Goal: Information Seeking & Learning: Learn about a topic

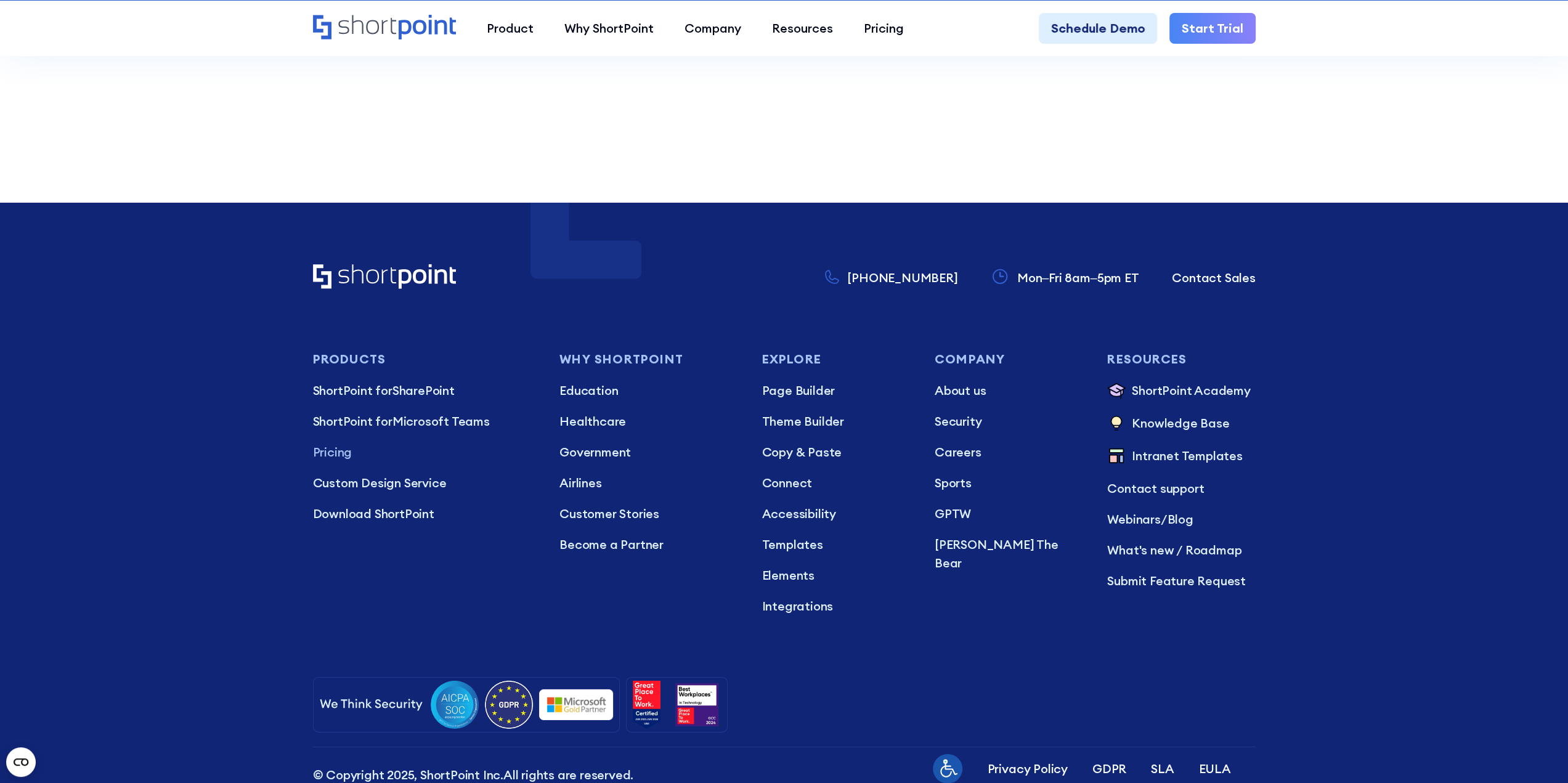
scroll to position [3633, 0]
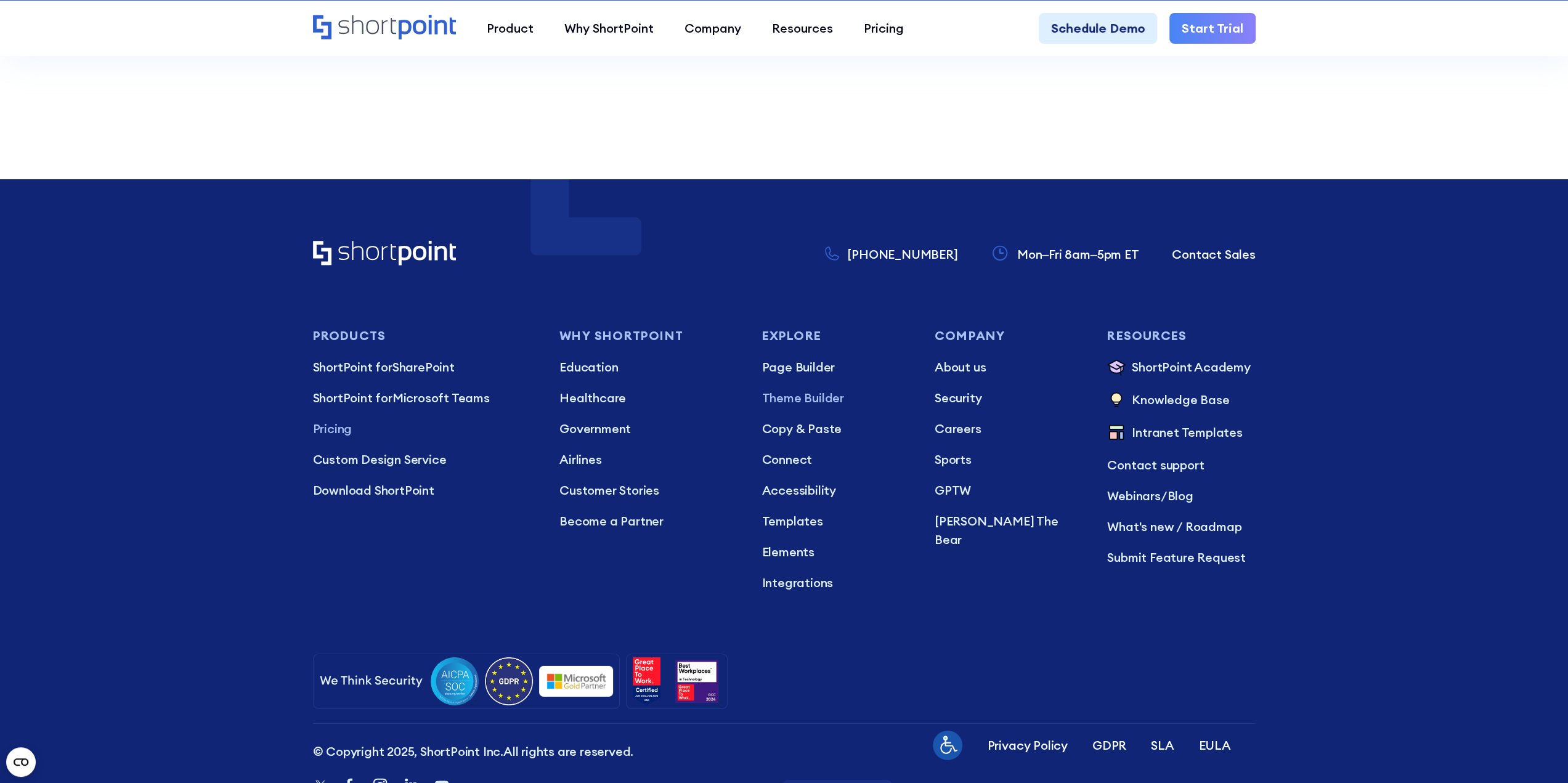
click at [816, 388] on p "Theme Builder" at bounding box center [835, 397] width 148 height 19
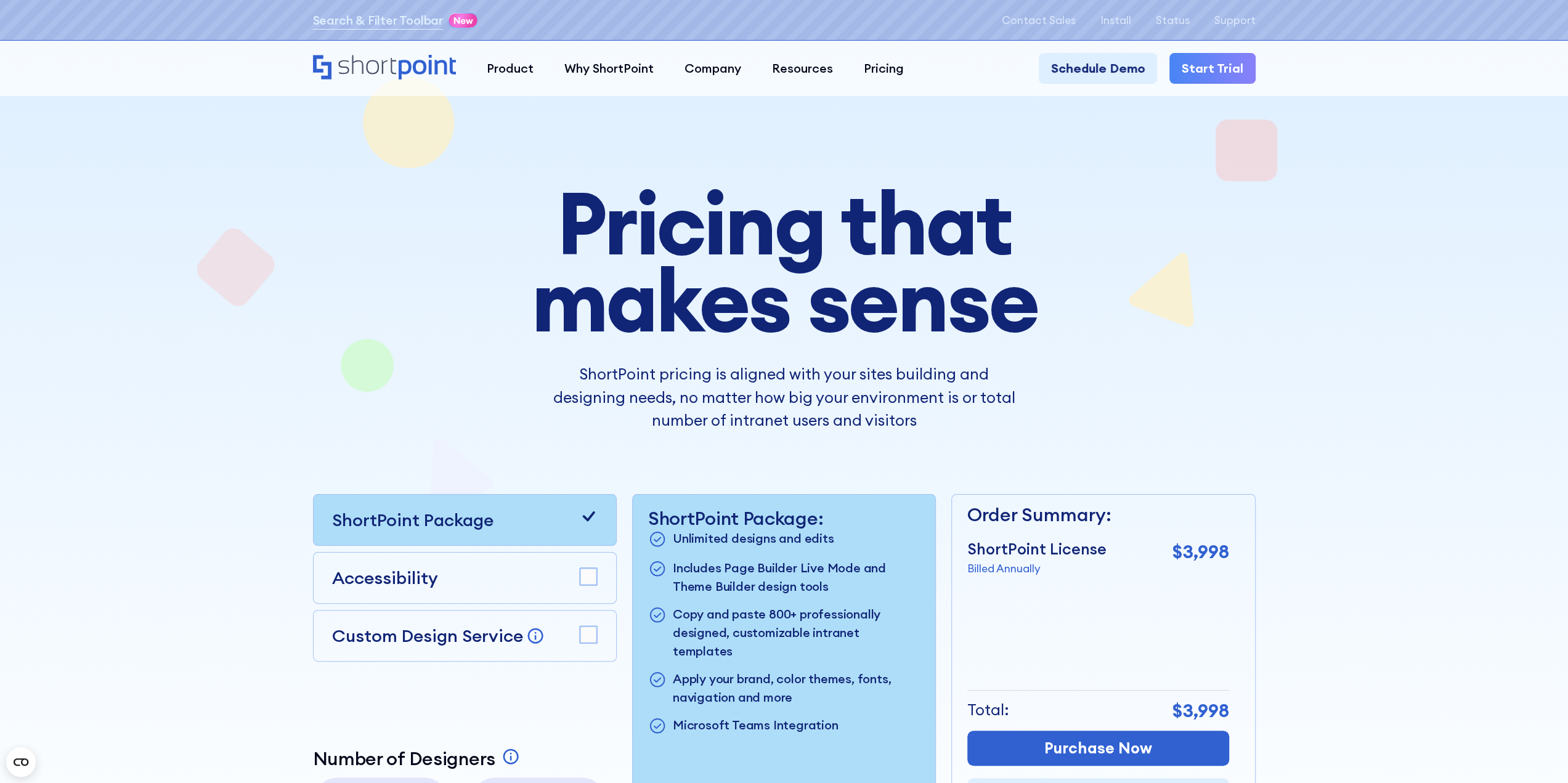
click at [1267, 113] on div at bounding box center [784, 475] width 1109 height 888
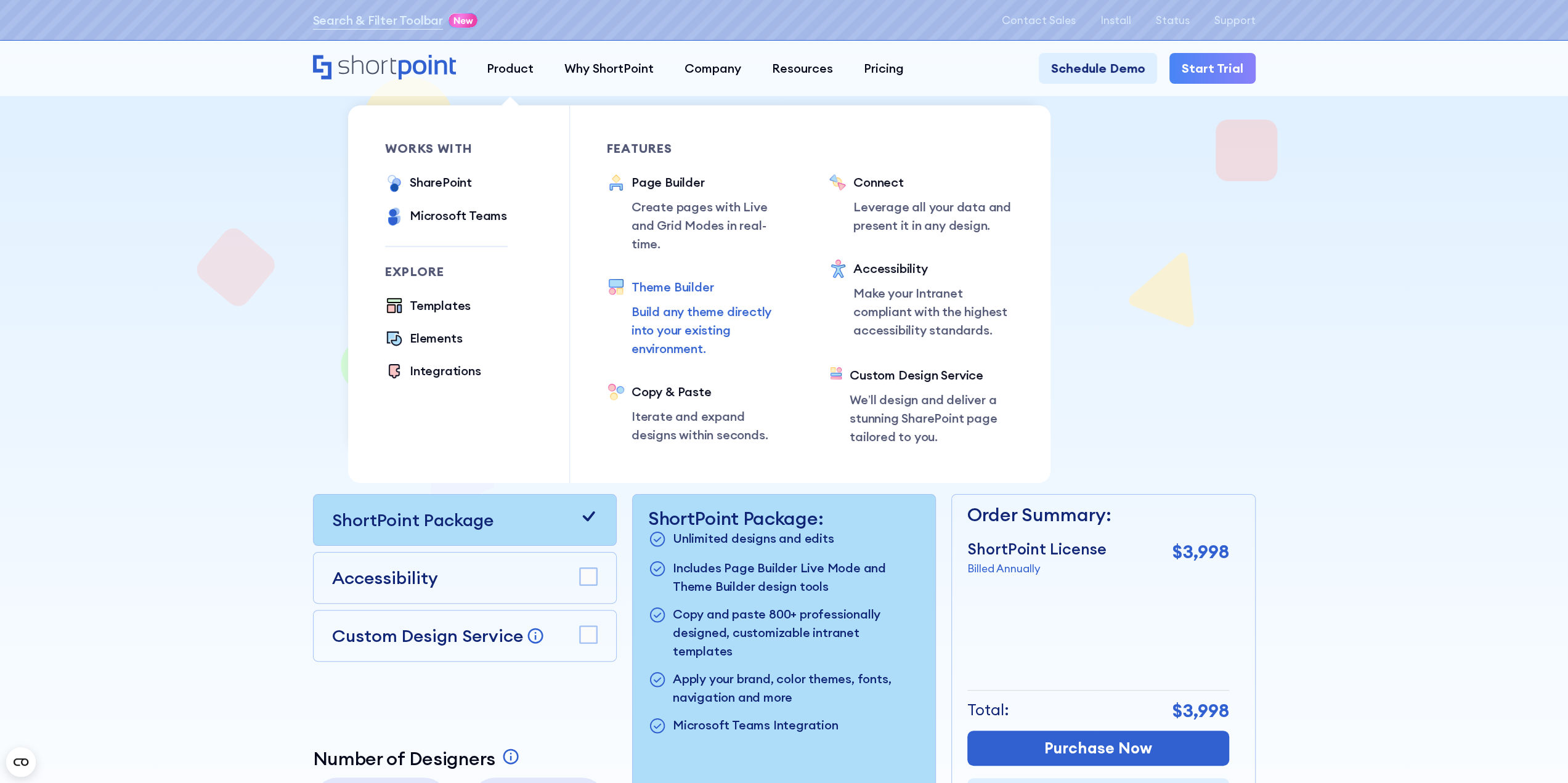
click at [653, 278] on div "Theme Builder" at bounding box center [711, 287] width 160 height 19
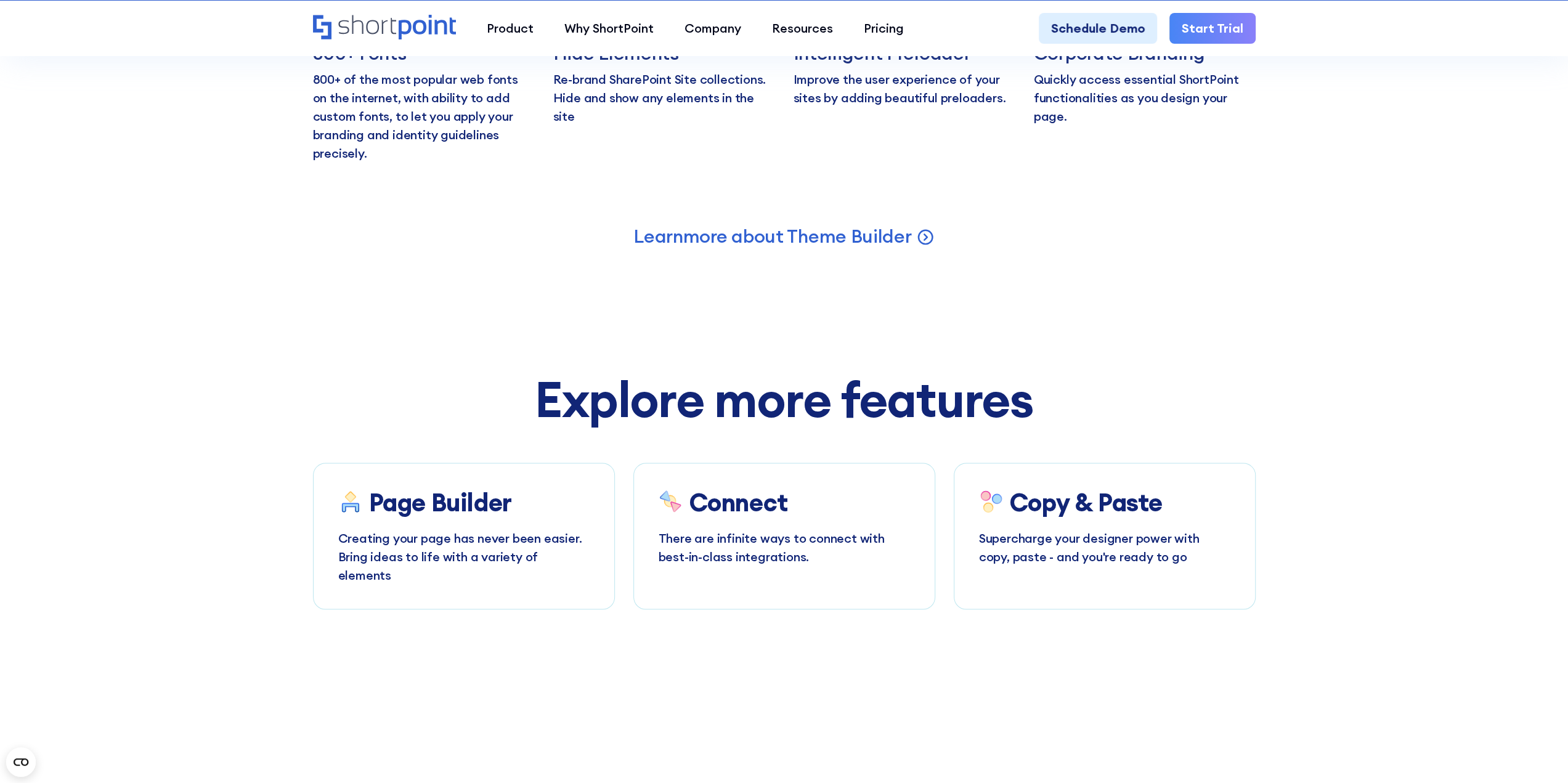
scroll to position [6712, 0]
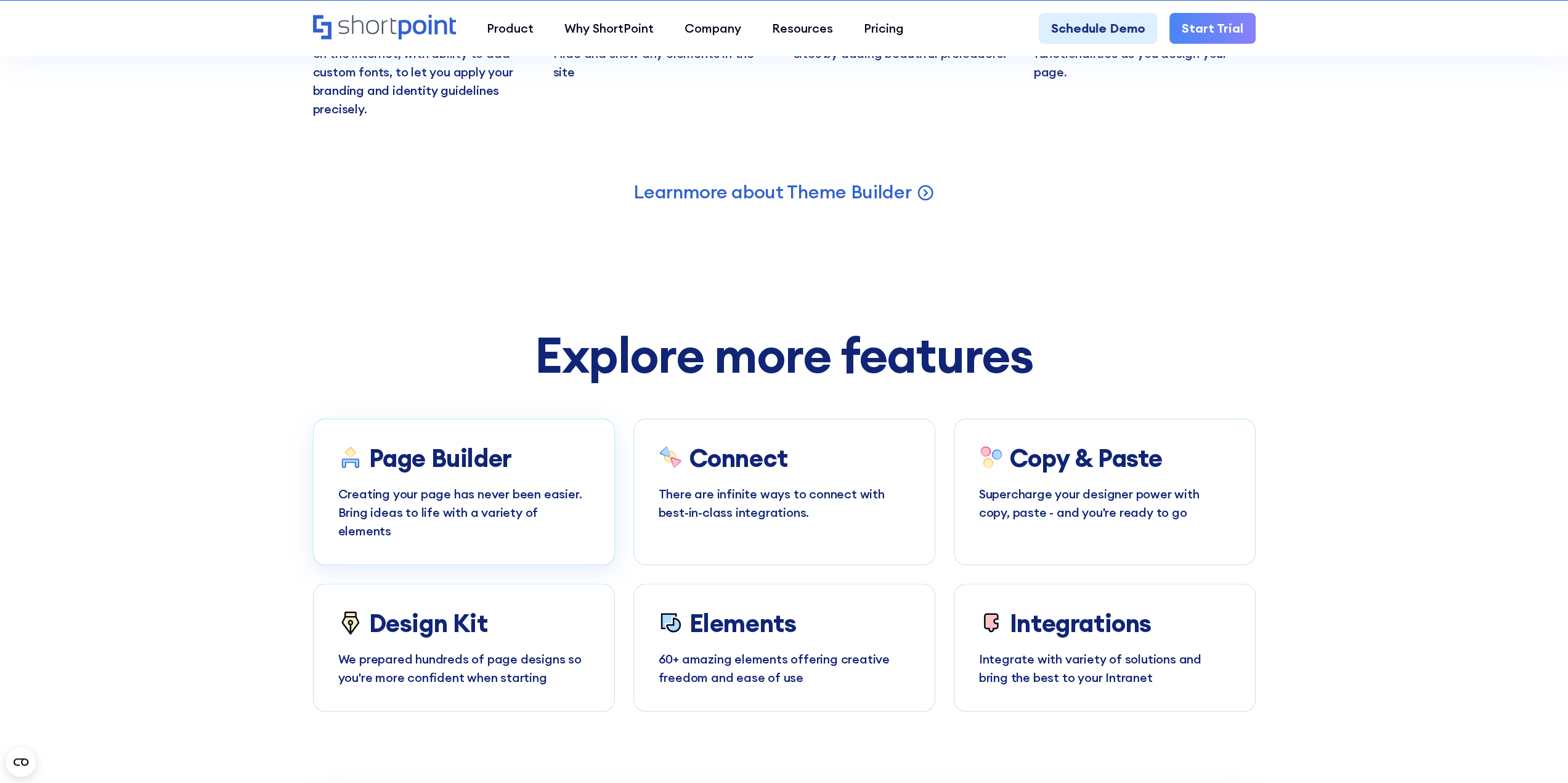
click at [544, 454] on div "Page Builder Creating your page has never been easier. Bring ideas to life with…" at bounding box center [464, 492] width 251 height 96
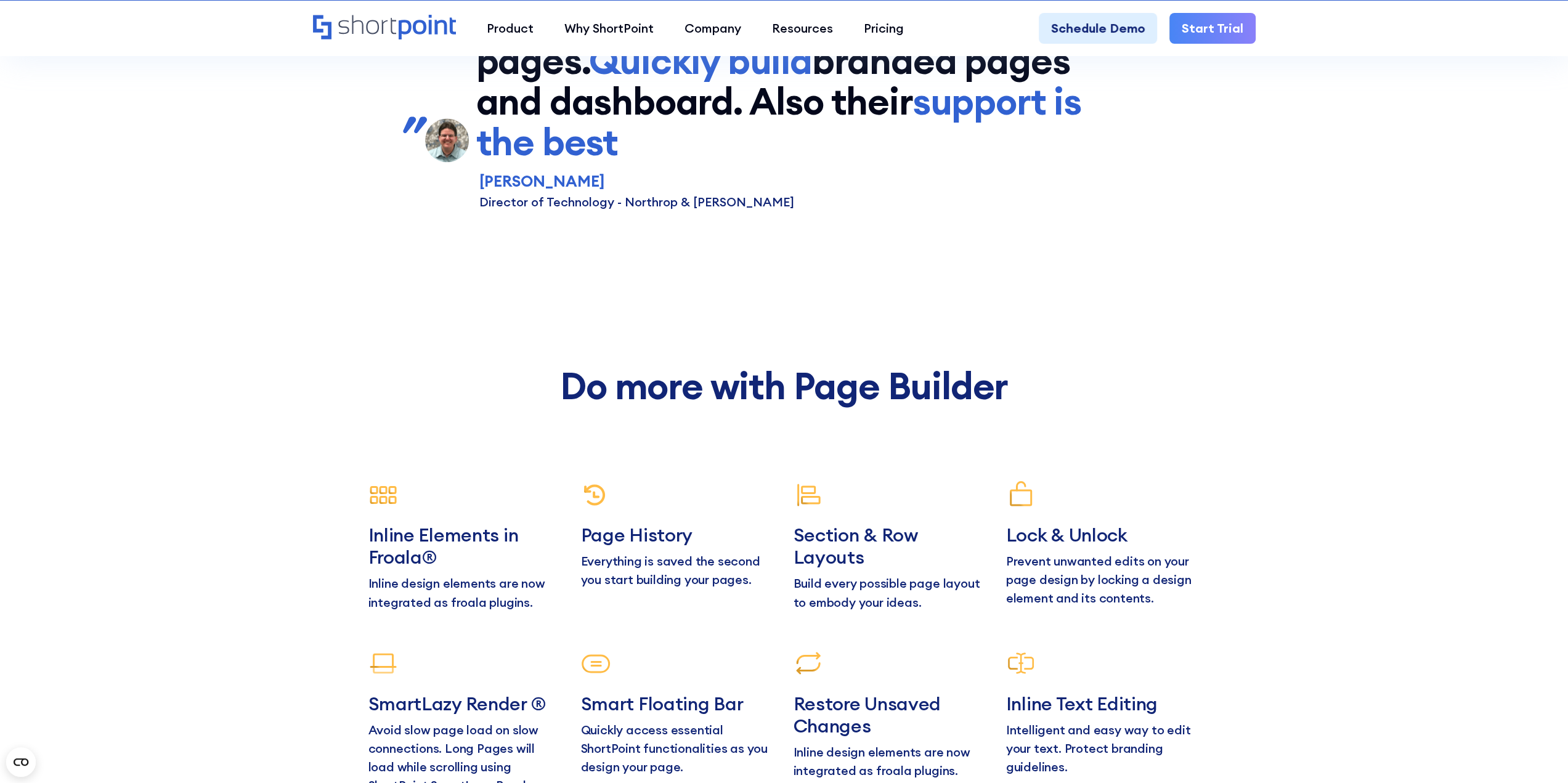
scroll to position [6223, 0]
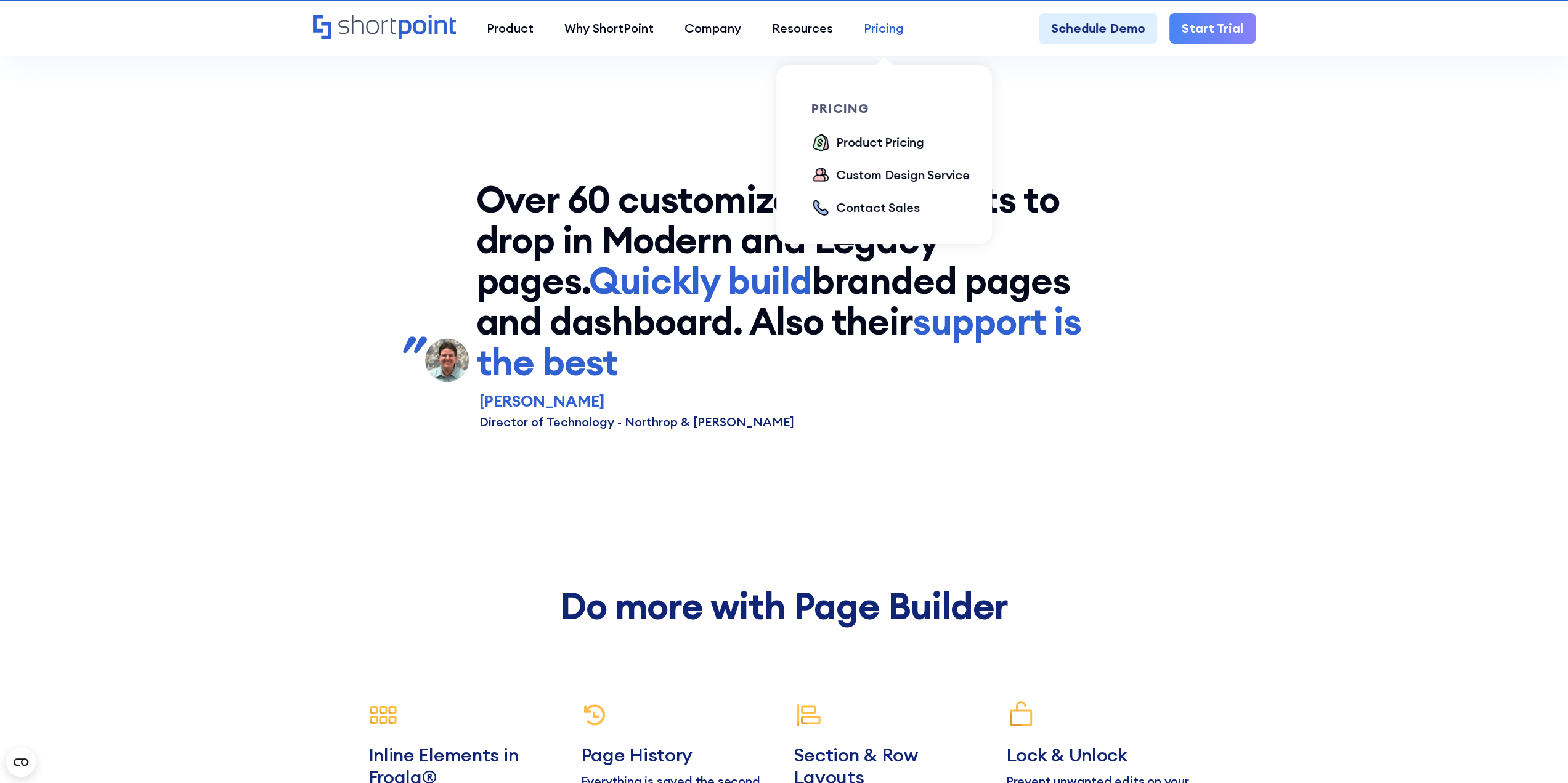
click at [859, 23] on link "Pricing" at bounding box center [884, 28] width 71 height 31
click at [855, 145] on div "Product Pricing" at bounding box center [880, 142] width 88 height 19
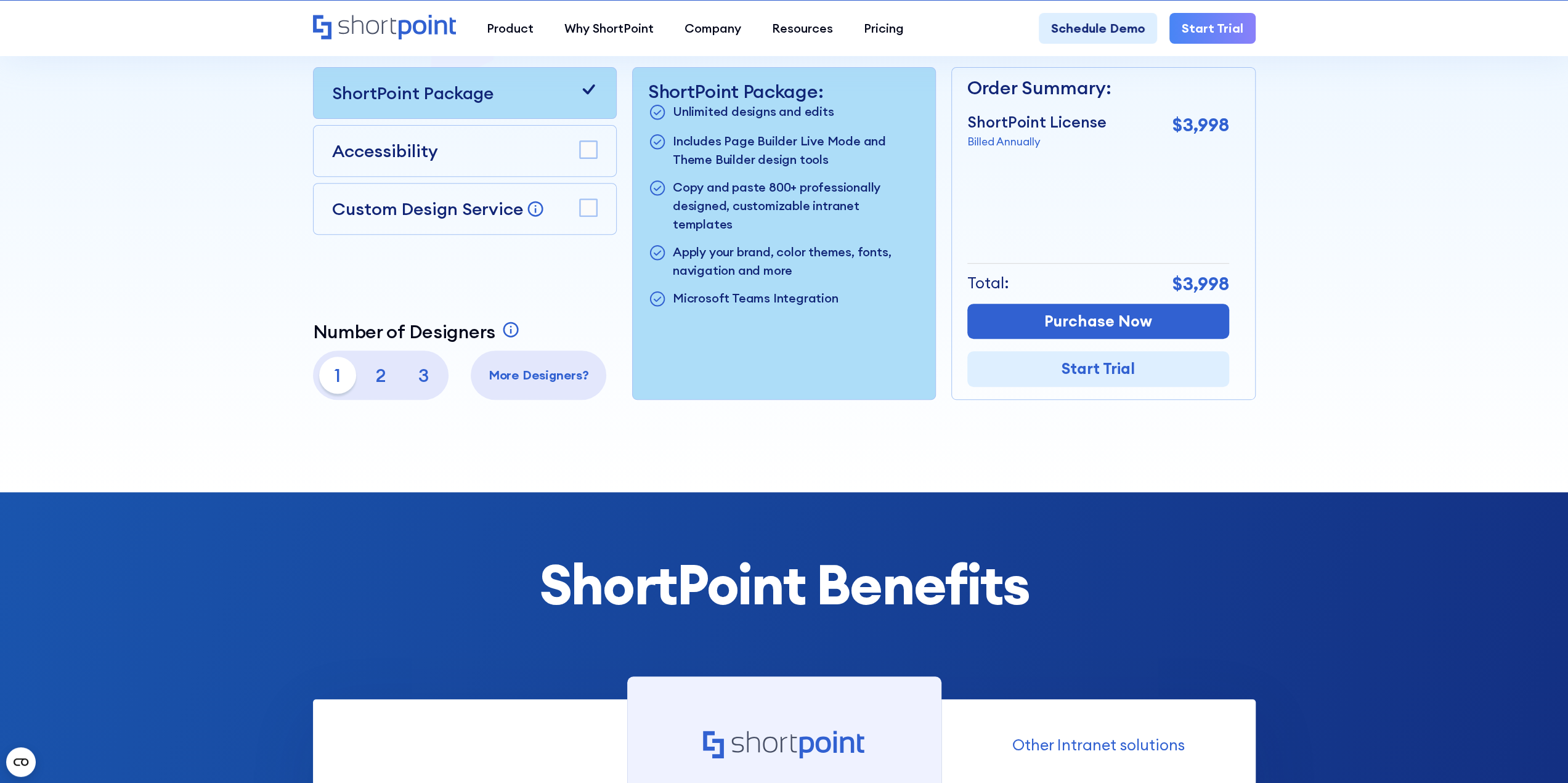
scroll to position [431, 0]
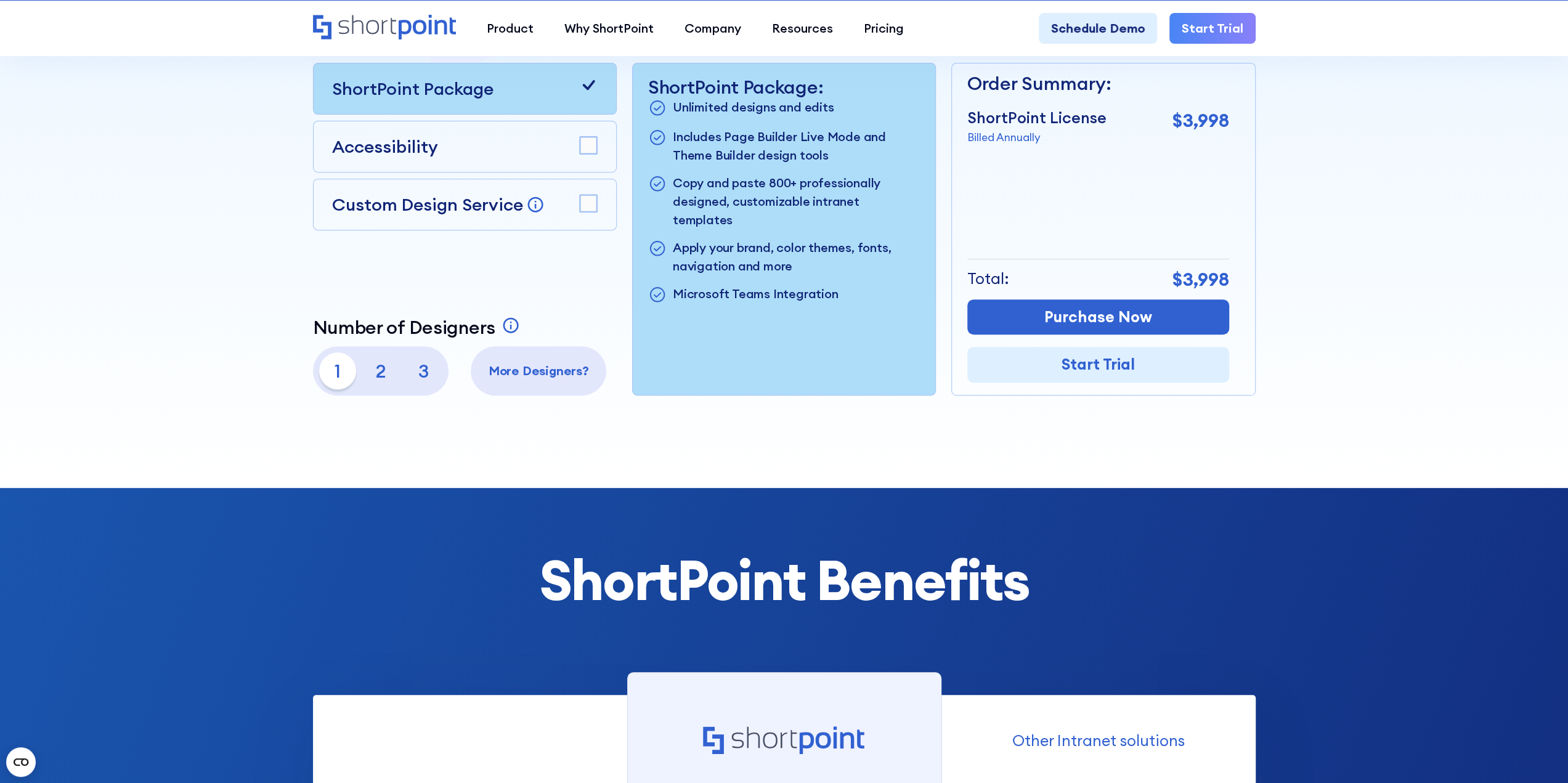
click at [371, 369] on p "2" at bounding box center [381, 371] width 37 height 37
click at [411, 370] on p "3" at bounding box center [424, 371] width 37 height 37
click at [381, 377] on p "2" at bounding box center [381, 371] width 37 height 37
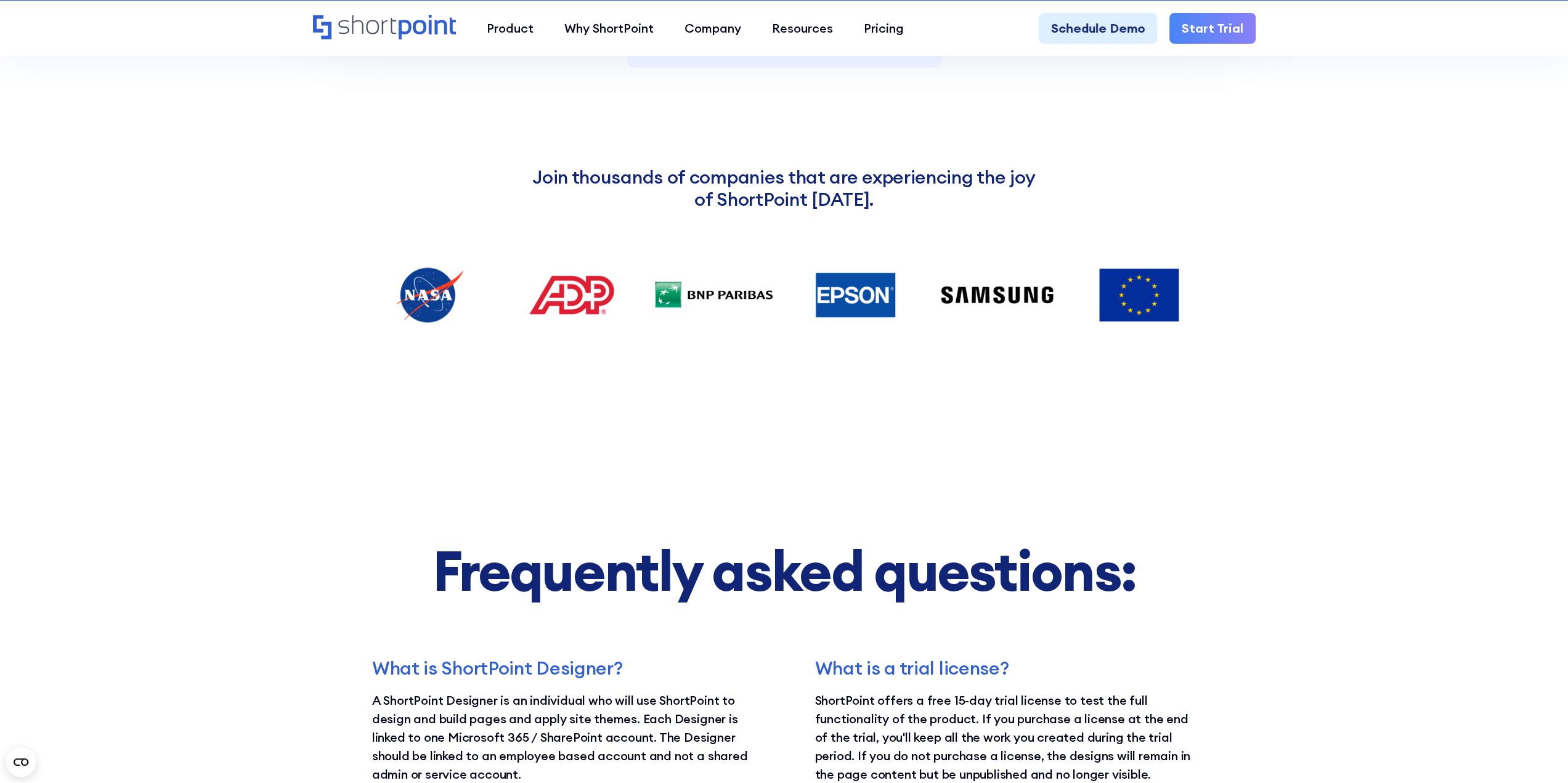
scroll to position [1909, 0]
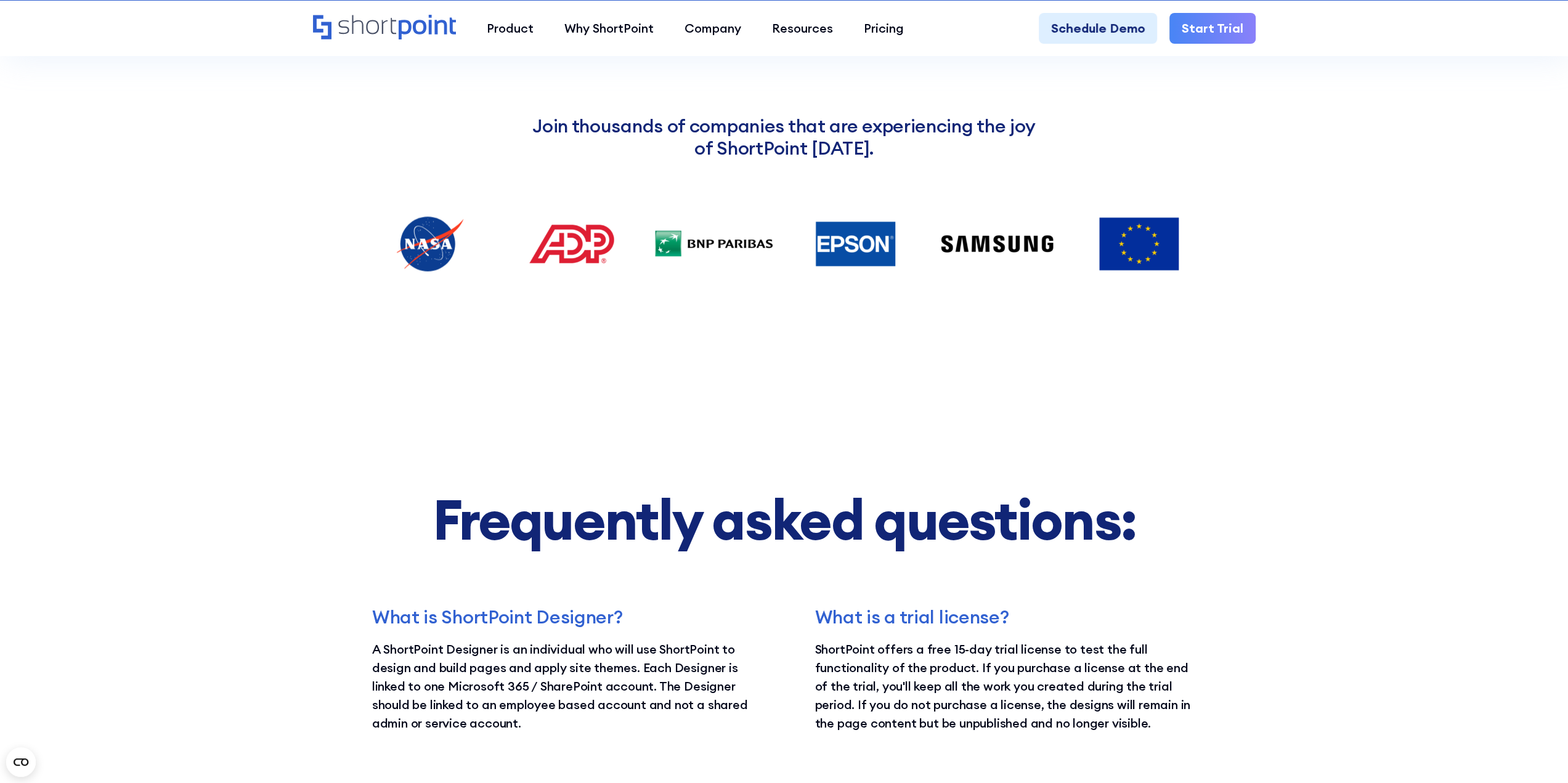
click at [666, 248] on img at bounding box center [713, 243] width 123 height 77
click at [815, 214] on img at bounding box center [855, 243] width 123 height 77
click at [847, 243] on img at bounding box center [855, 243] width 123 height 77
drag, startPoint x: 943, startPoint y: 250, endPoint x: 1010, endPoint y: 245, distance: 67.2
click at [944, 250] on img at bounding box center [997, 243] width 123 height 77
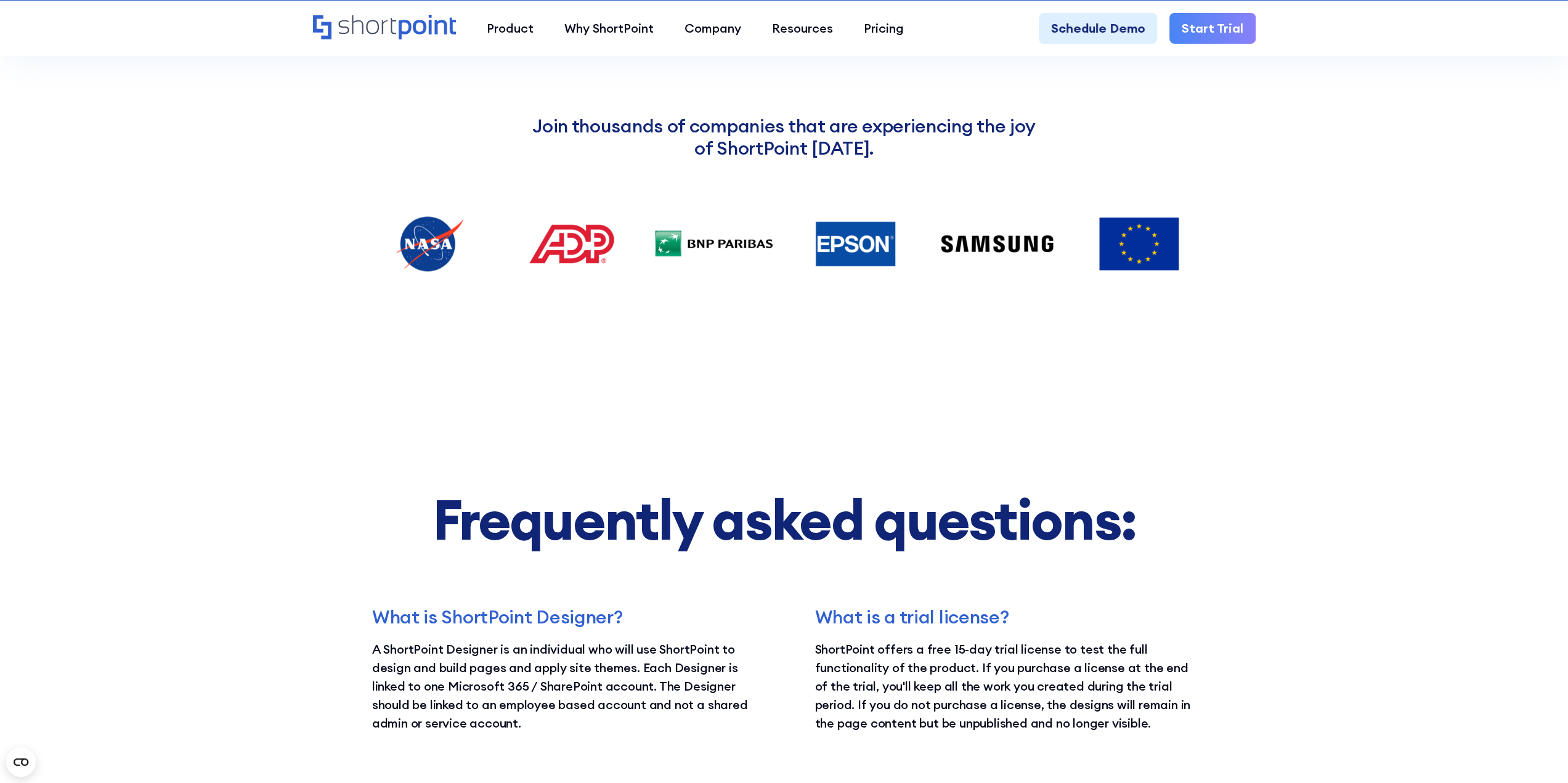
drag, startPoint x: 1025, startPoint y: 246, endPoint x: 1083, endPoint y: 244, distance: 58.0
click at [1024, 246] on img at bounding box center [997, 243] width 123 height 77
click at [1131, 239] on img at bounding box center [1138, 243] width 123 height 77
click at [957, 242] on img at bounding box center [997, 243] width 123 height 77
click at [864, 245] on img at bounding box center [855, 243] width 123 height 77
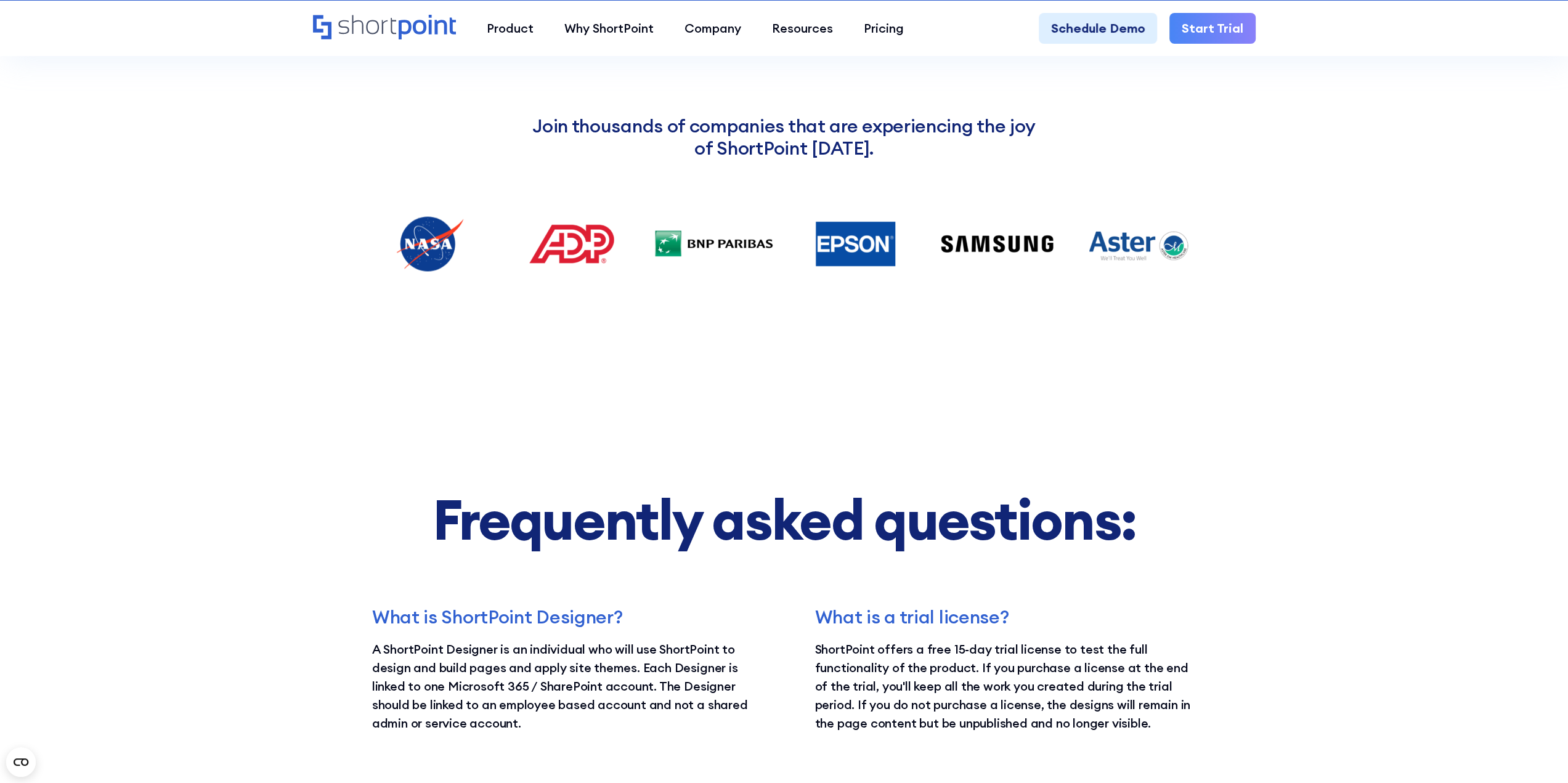
drag, startPoint x: 864, startPoint y: 245, endPoint x: 783, endPoint y: 235, distance: 81.6
click at [858, 245] on img at bounding box center [855, 243] width 123 height 77
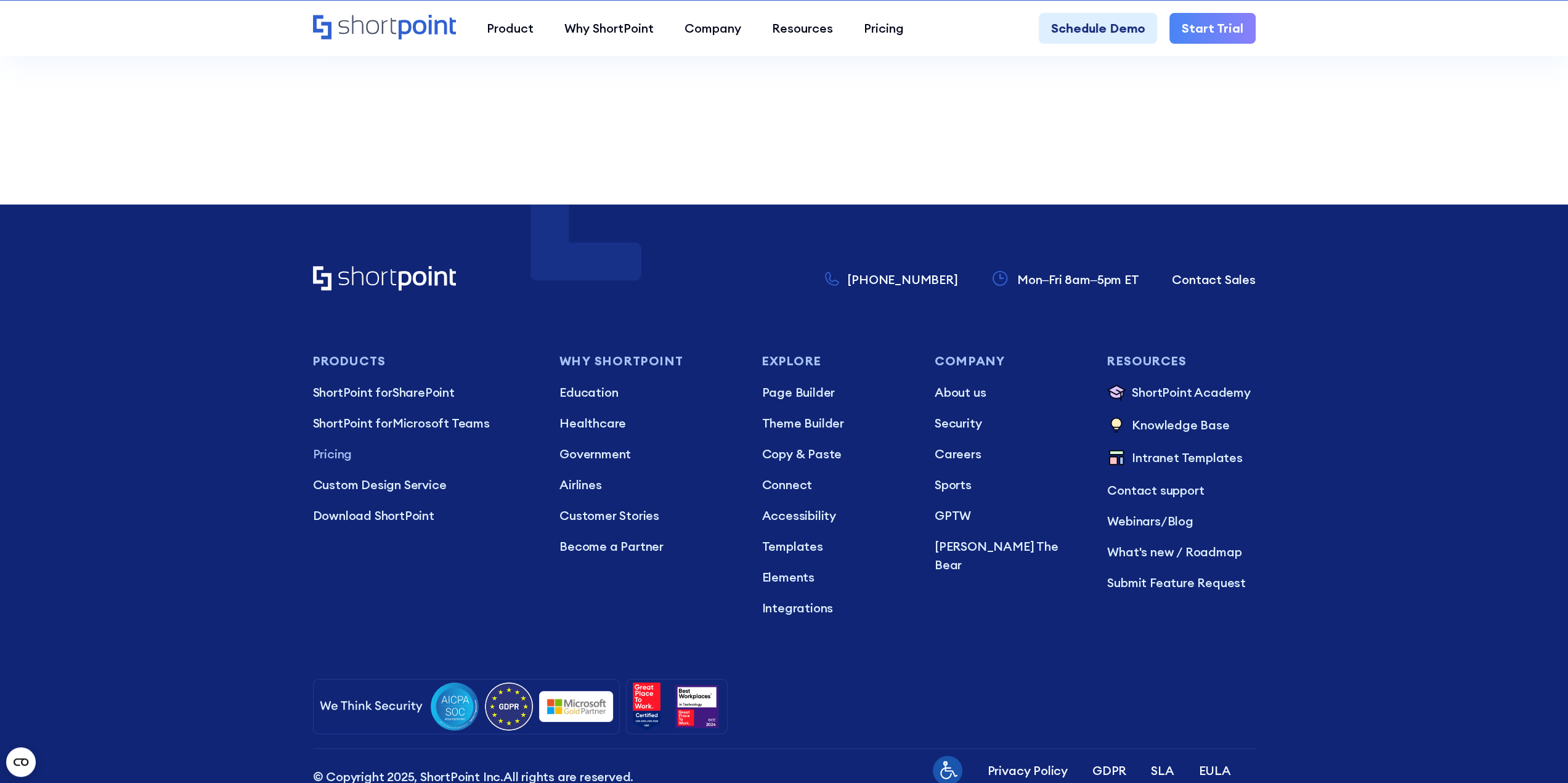
scroll to position [3675, 0]
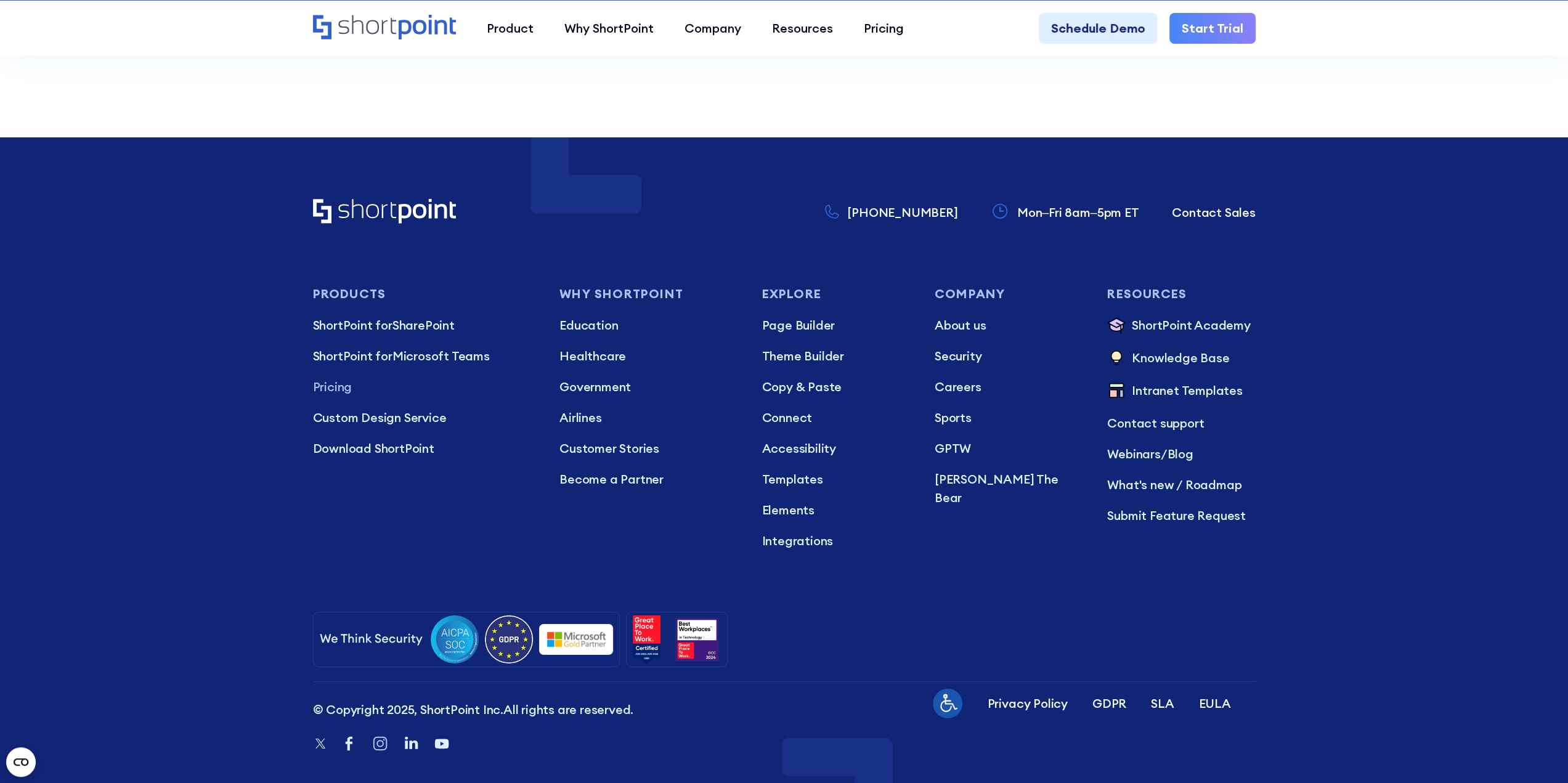
click at [375, 734] on icon "Instagram" at bounding box center [380, 743] width 19 height 19
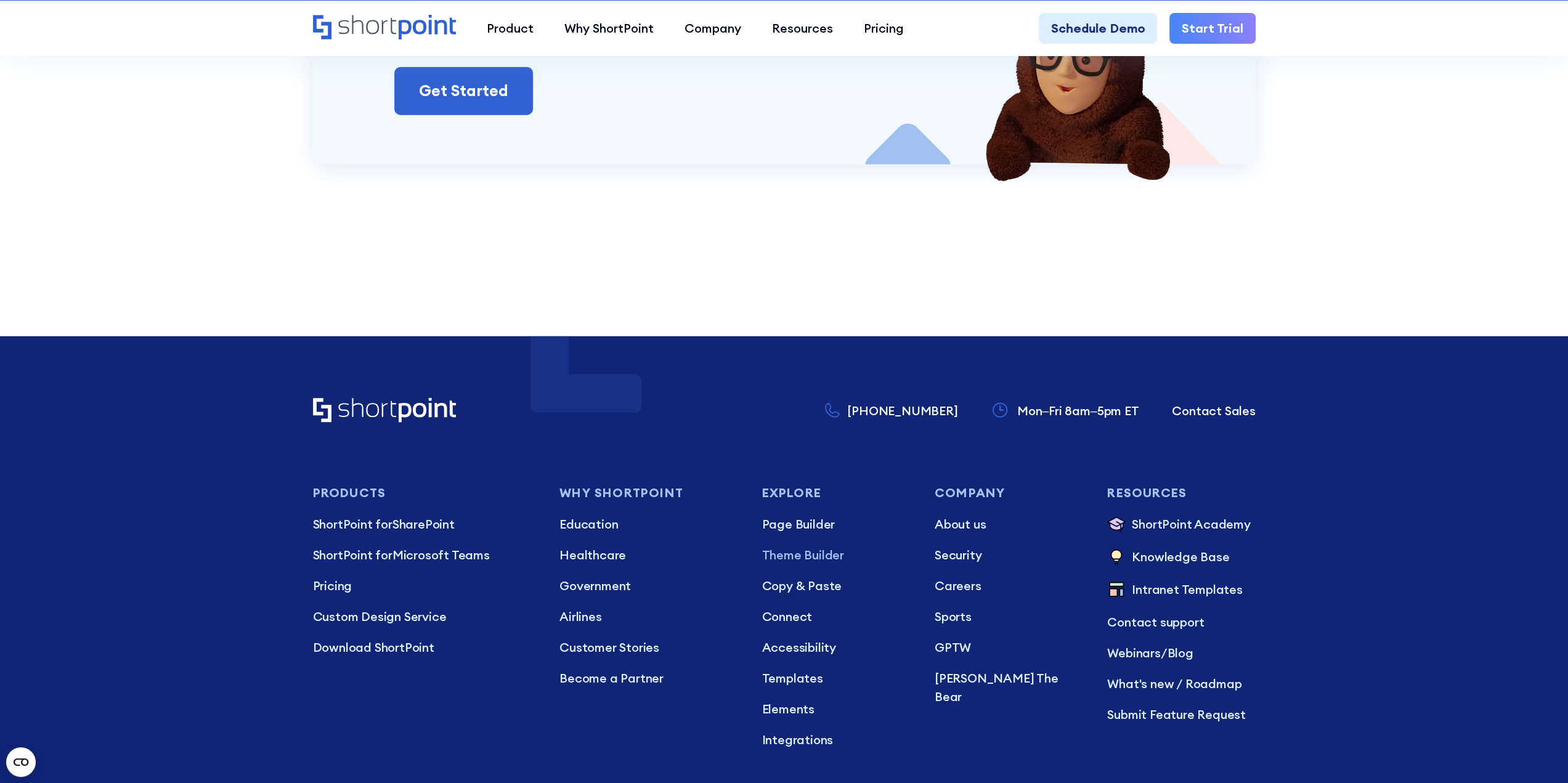
scroll to position [7802, 0]
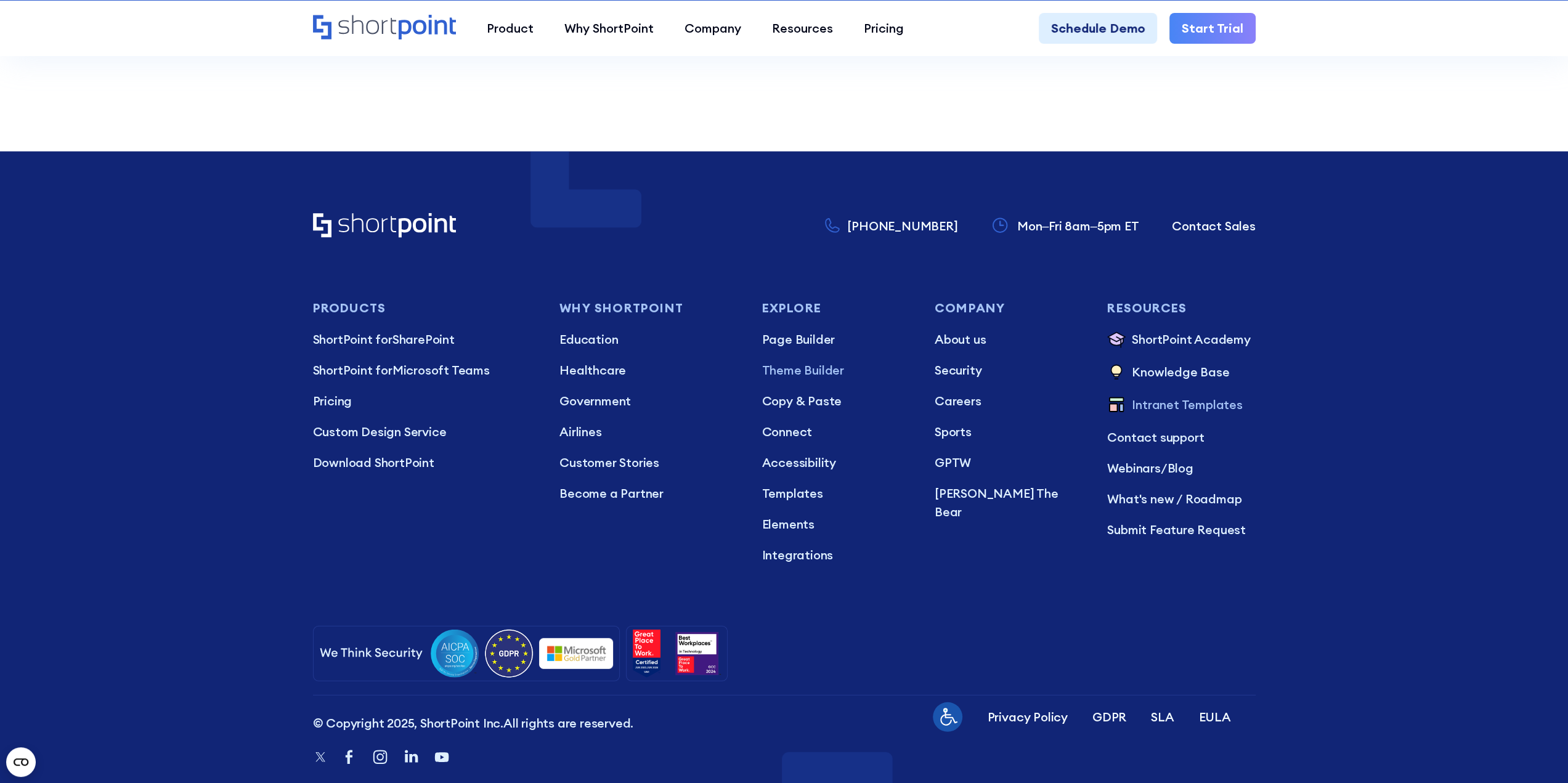
click at [1157, 395] on p "Intranet Templates" at bounding box center [1187, 406] width 110 height 21
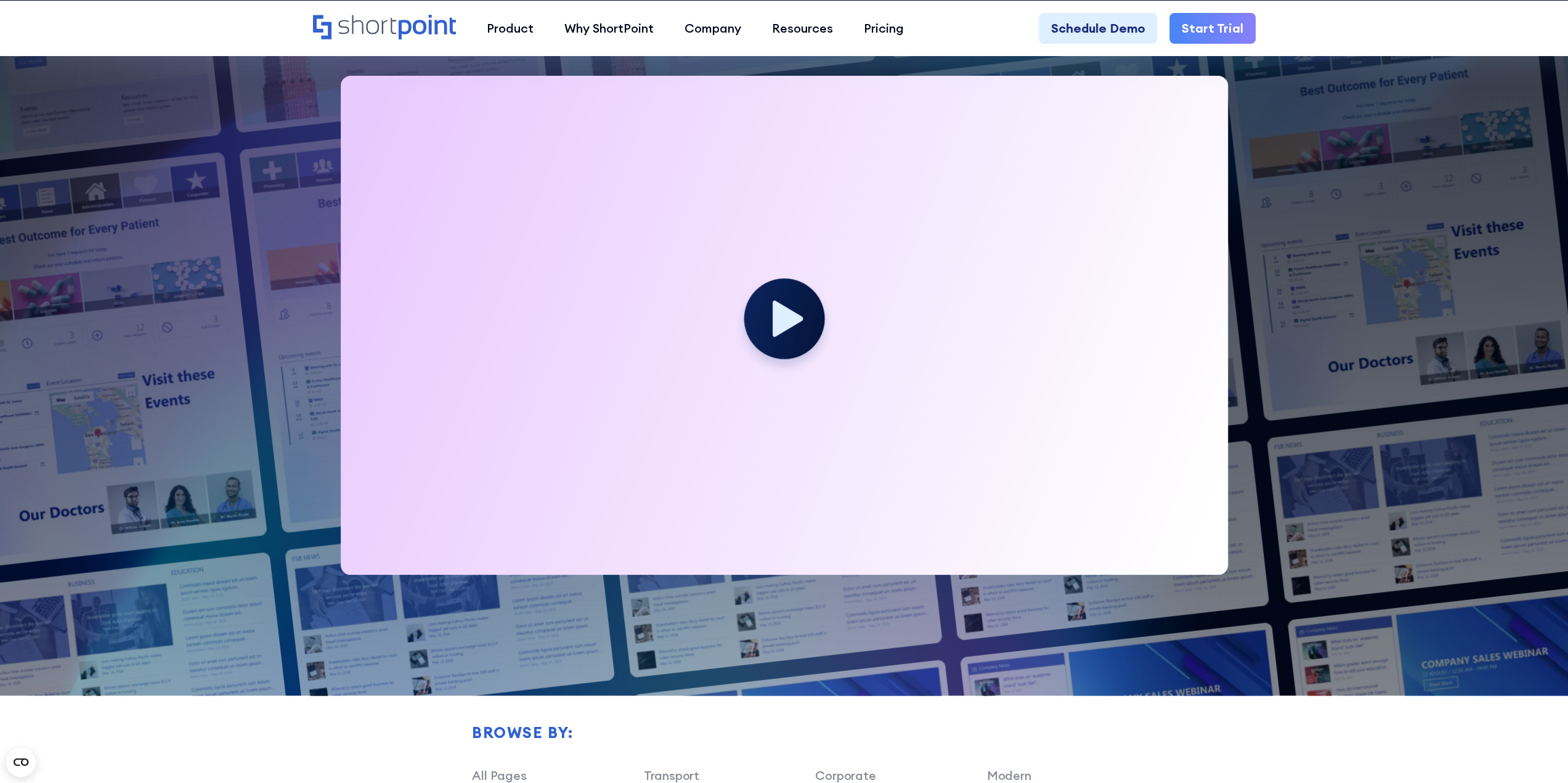
scroll to position [431, 0]
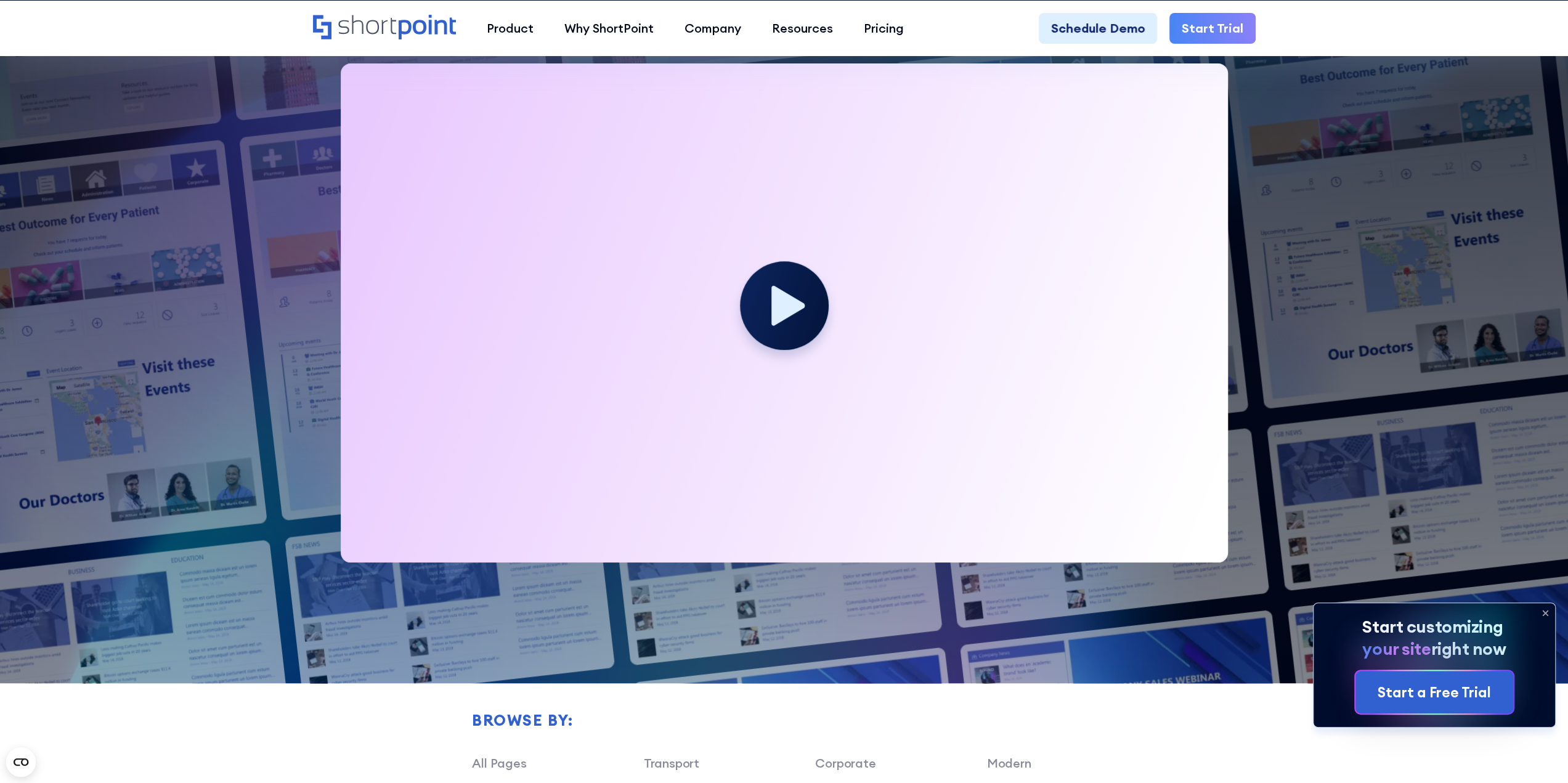
click at [766, 322] on circle at bounding box center [784, 305] width 89 height 89
click at [767, 315] on circle at bounding box center [784, 305] width 89 height 89
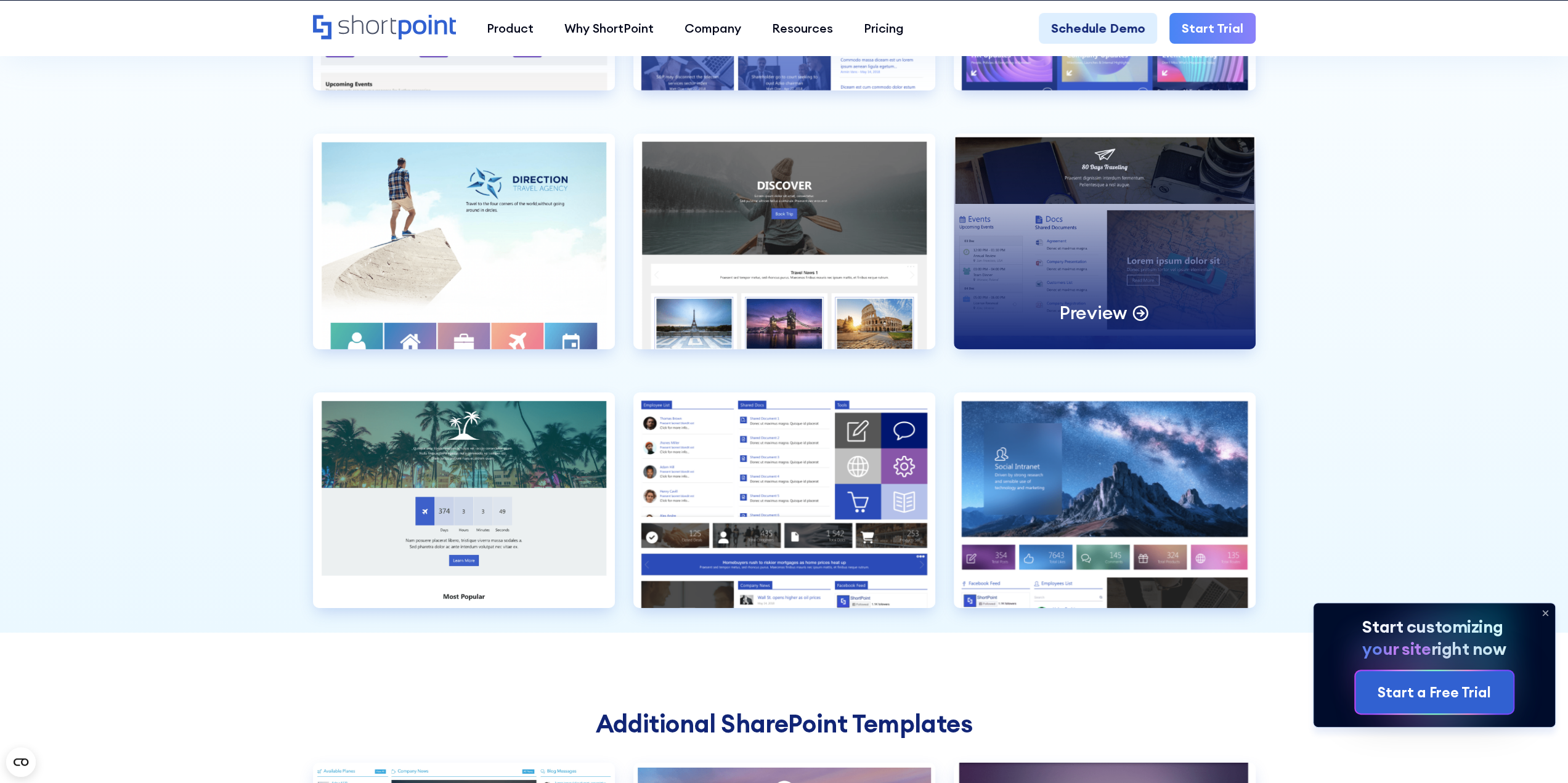
scroll to position [3941, 0]
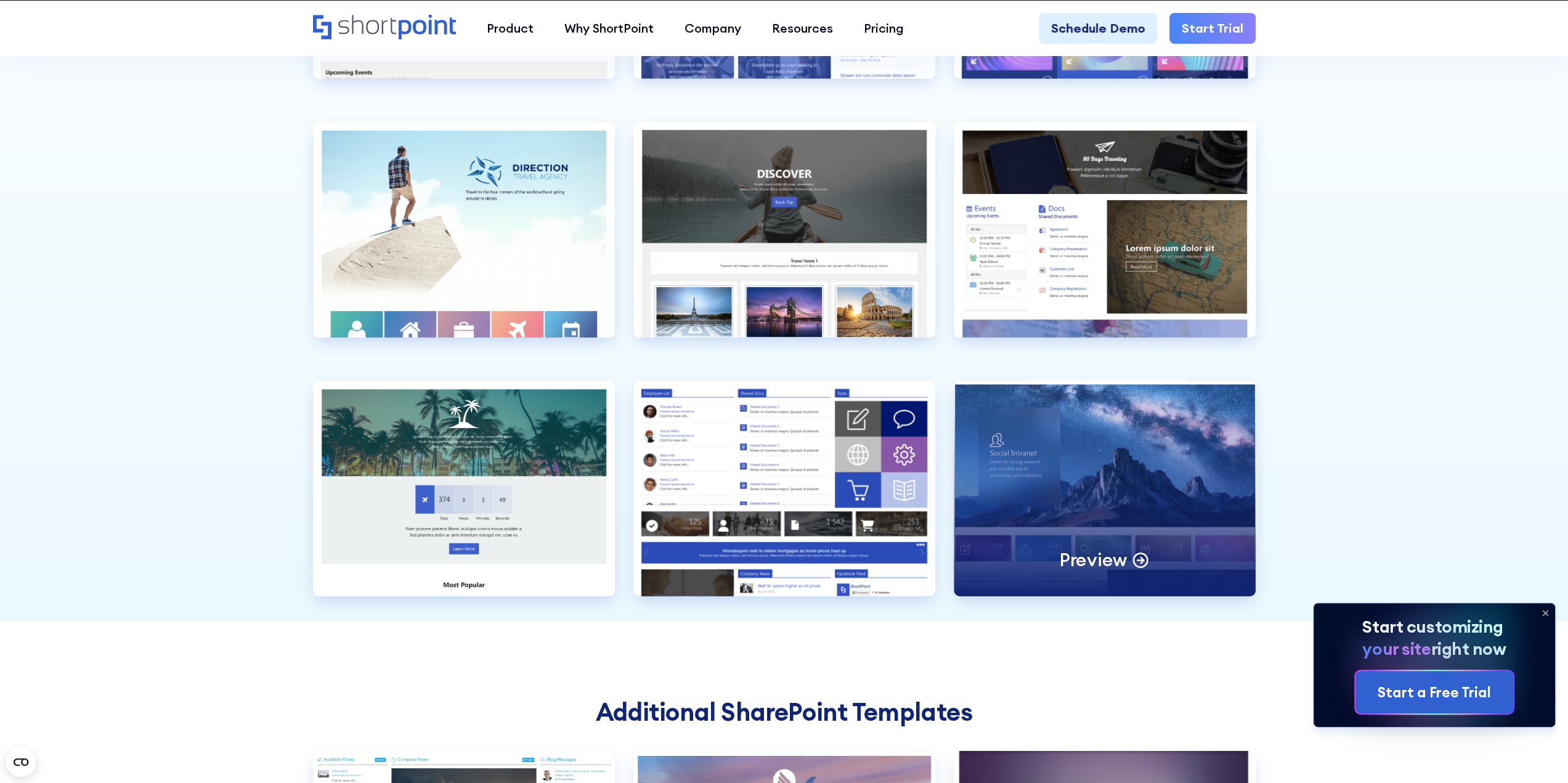
click at [1113, 547] on p "Preview" at bounding box center [1093, 559] width 68 height 24
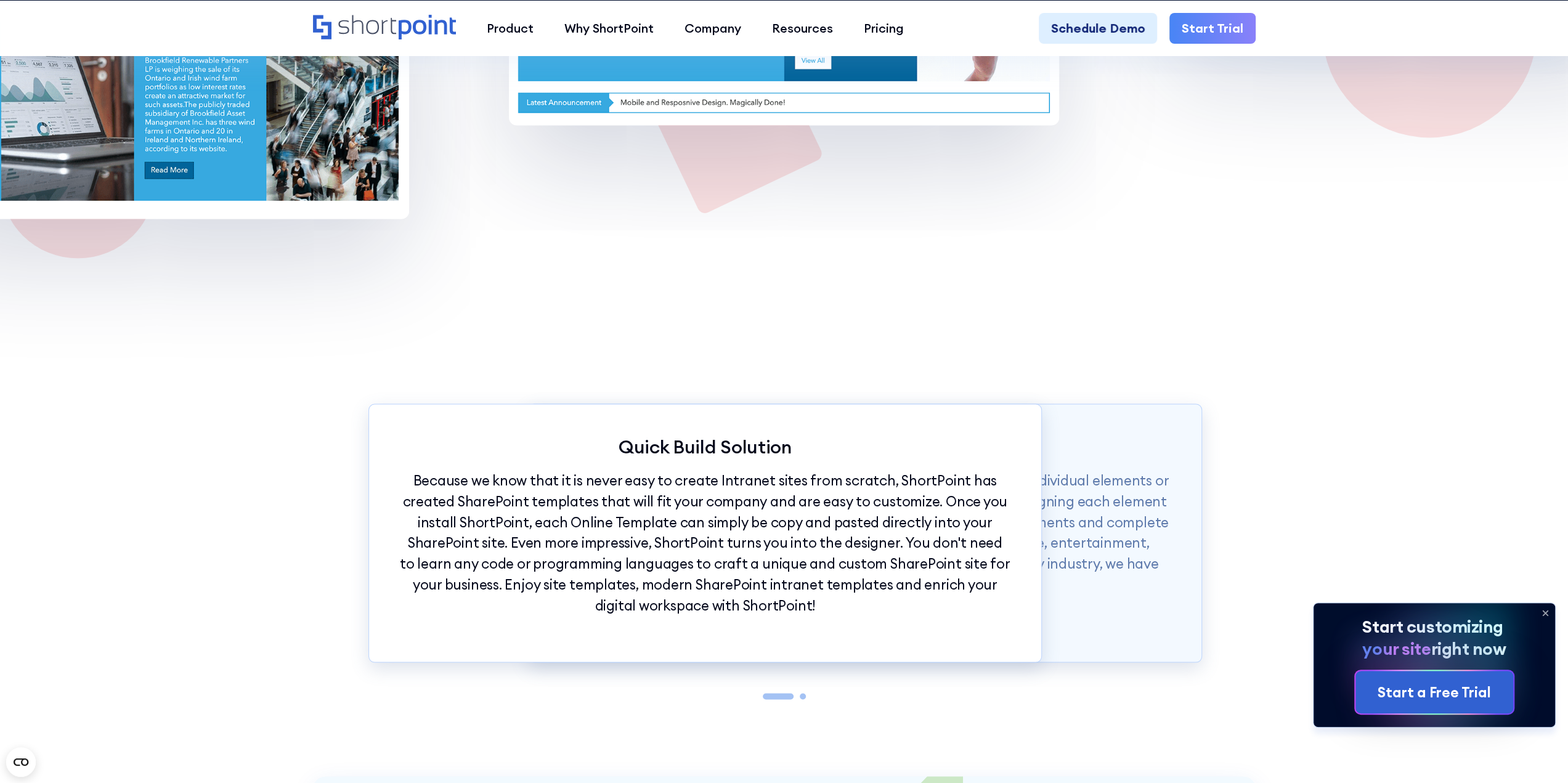
scroll to position [11169, 0]
